Goal: Transaction & Acquisition: Purchase product/service

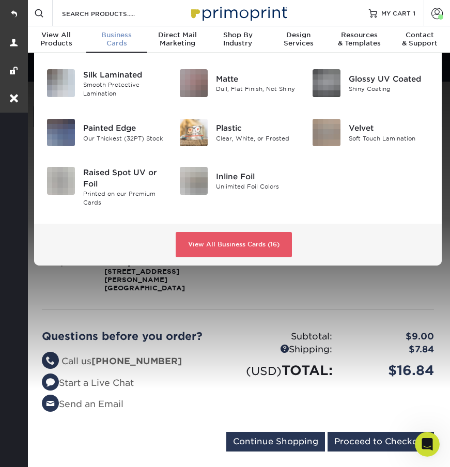
click at [118, 38] on span "Business" at bounding box center [116, 35] width 61 height 8
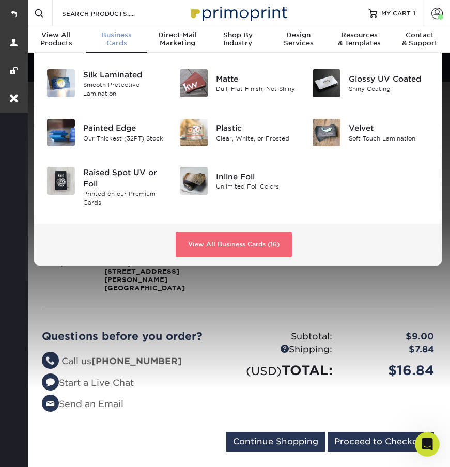
click at [254, 249] on link "View All Business Cards (16)" at bounding box center [234, 245] width 116 height 26
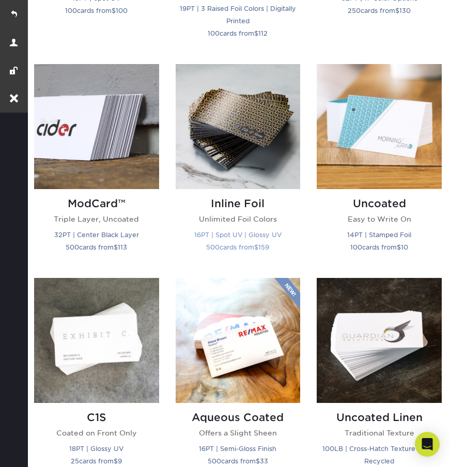
scroll to position [1009, 0]
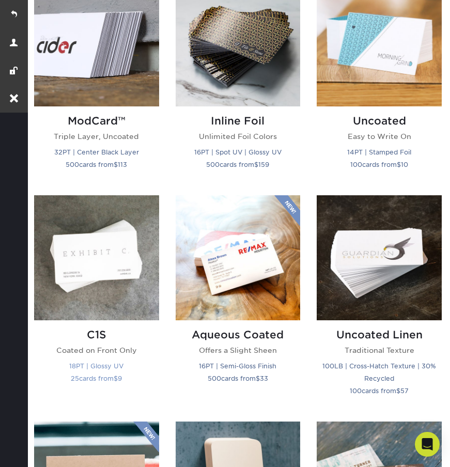
click at [103, 321] on div "C1S Coated on Front Only 18PT | Glossy UV 25 cards from $ 9" at bounding box center [96, 359] width 125 height 77
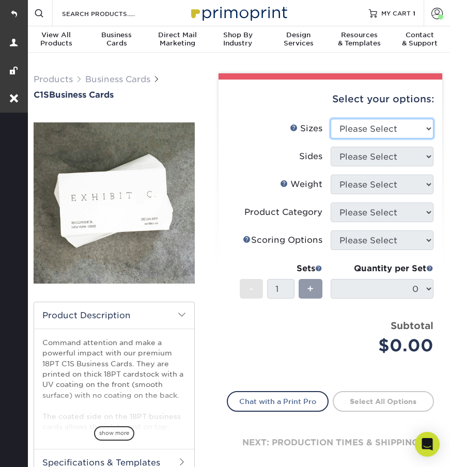
select select "2.00x3.50"
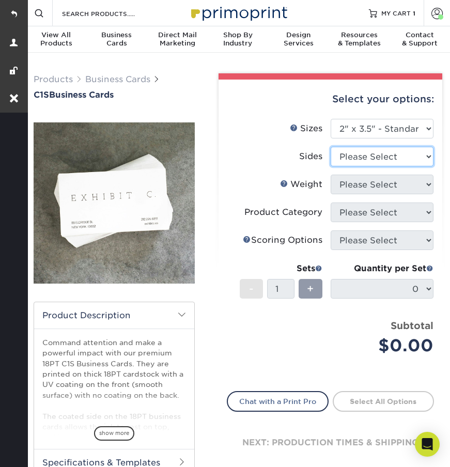
select select "13abbda7-1d64-4f25-8bb2-c179b224825d"
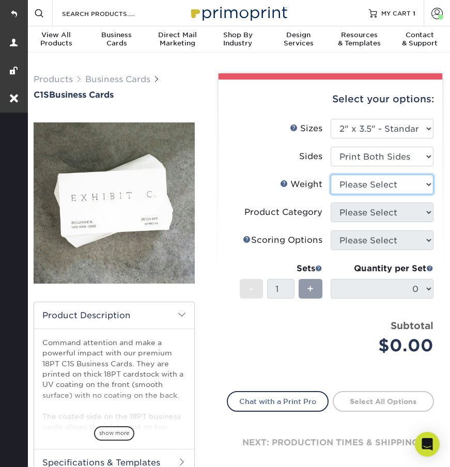
select select "18PTC1S"
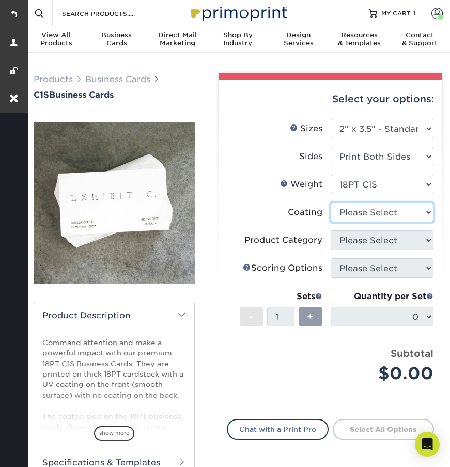
select select "1e8116af-acfc-44b1-83dc-8181aa338834"
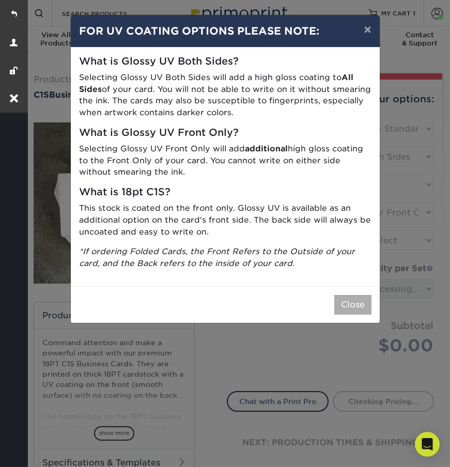
click at [357, 300] on button "Close" at bounding box center [353, 305] width 37 height 20
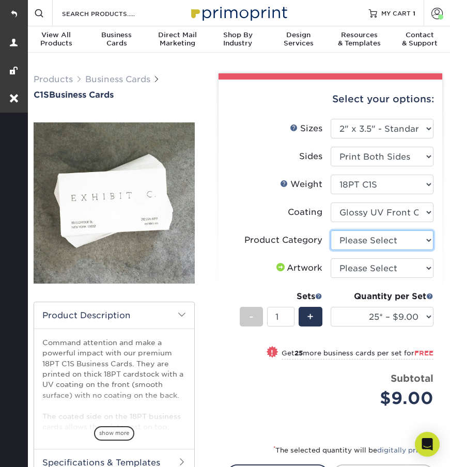
select select "3b5148f1-0588-4f88-a218-97bcfdce65c1"
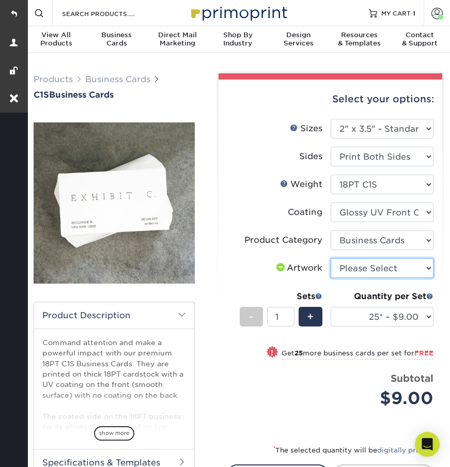
select select "upload"
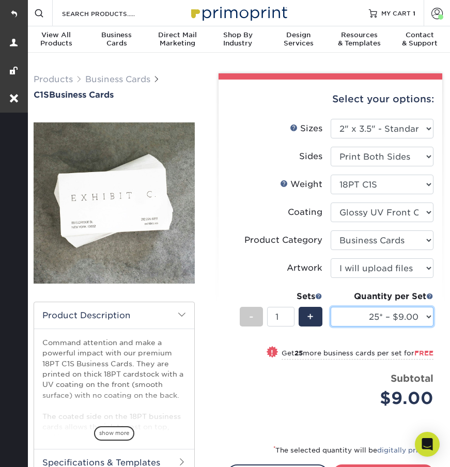
select select "250* – $20.00"
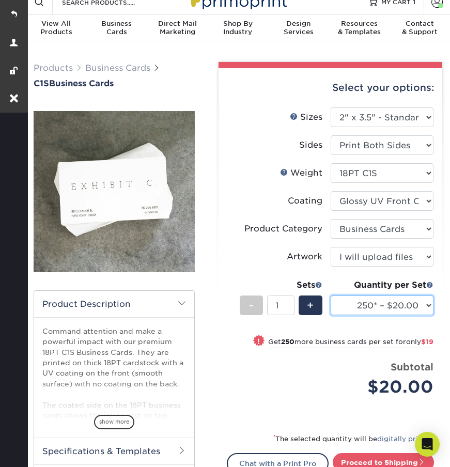
scroll to position [187, 0]
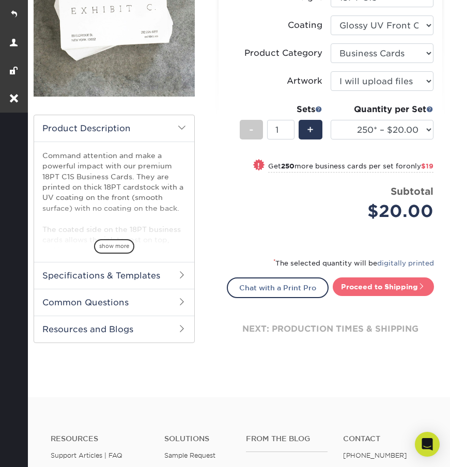
click at [395, 286] on link "Proceed to Shipping" at bounding box center [383, 287] width 101 height 19
type input "Set 1"
select select "cc64f0bf-51ce-406b-b6ca-f03cd1fca999"
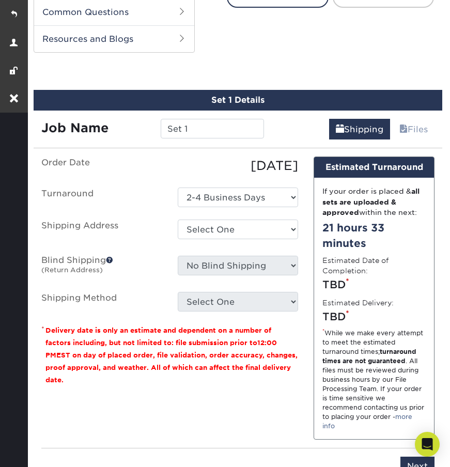
scroll to position [492, 0]
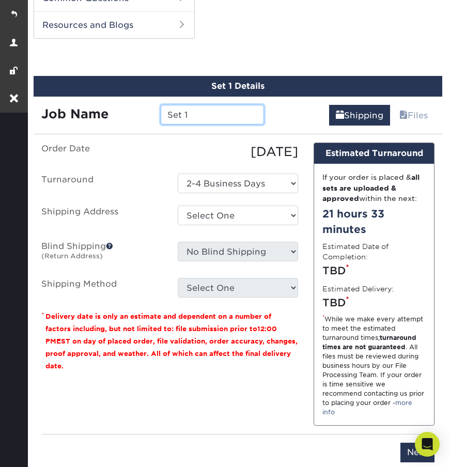
drag, startPoint x: 202, startPoint y: 115, endPoint x: 144, endPoint y: 108, distance: 58.9
click at [144, 108] on div "Job Name Set 1" at bounding box center [153, 115] width 238 height 20
type input "[PERSON_NAME] Neovate Business Cards"
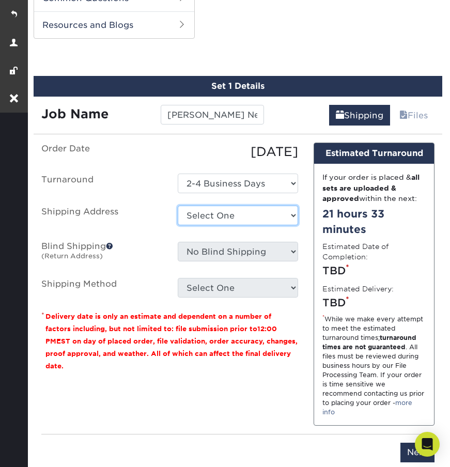
select select "284902"
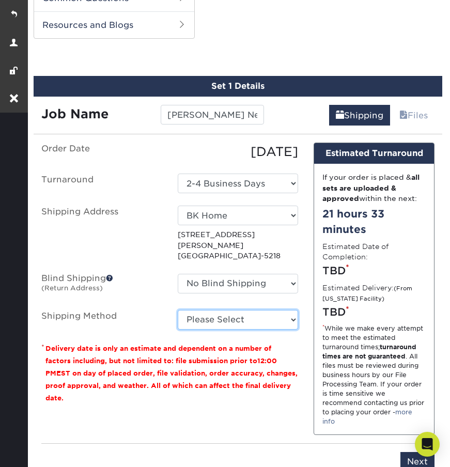
select select "03"
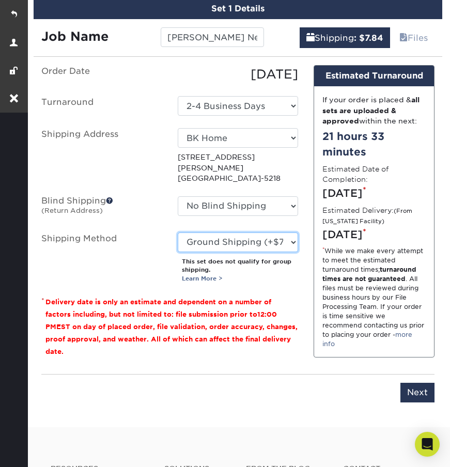
scroll to position [570, 0]
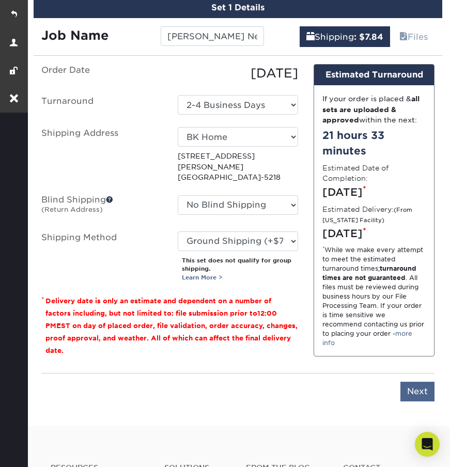
click at [406, 398] on input "Next" at bounding box center [418, 392] width 34 height 20
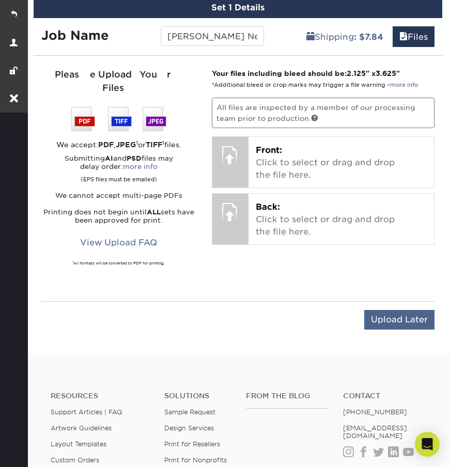
click at [375, 310] on input "Upload Later" at bounding box center [400, 320] width 70 height 20
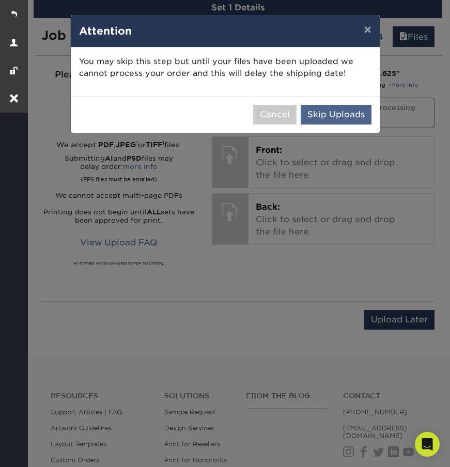
click at [344, 113] on button "Skip Uploads" at bounding box center [336, 115] width 71 height 20
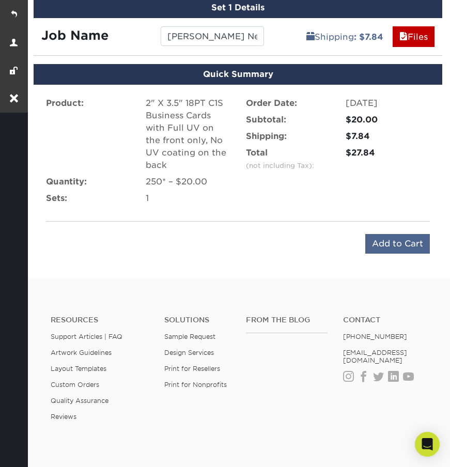
click at [412, 247] on input "Add to Cart" at bounding box center [398, 244] width 65 height 20
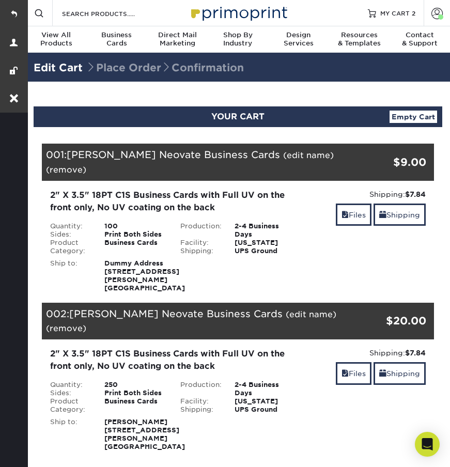
click at [86, 165] on link "(remove)" at bounding box center [66, 170] width 40 height 10
click at [260, 170] on link "Yes" at bounding box center [257, 170] width 14 height 10
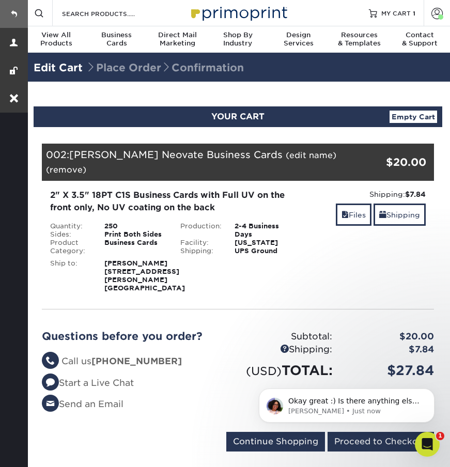
click at [14, 10] on link at bounding box center [14, 14] width 28 height 28
